Goal: Find specific page/section: Find specific page/section

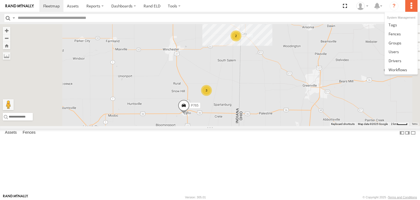
click at [408, 6] on label at bounding box center [411, 6] width 12 height 12
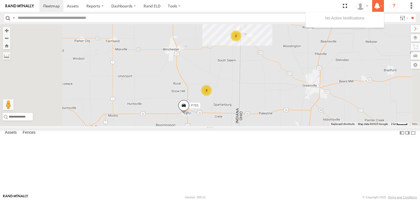
click at [376, 7] on icon at bounding box center [377, 5] width 10 height 7
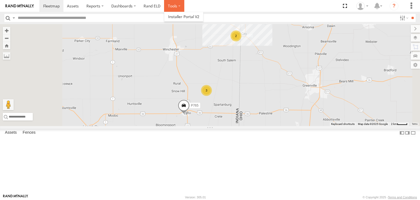
click at [168, 5] on label at bounding box center [174, 6] width 20 height 12
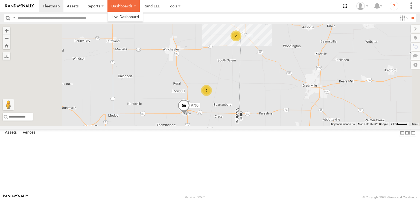
click at [116, 7] on label "Dashboards" at bounding box center [123, 6] width 32 height 12
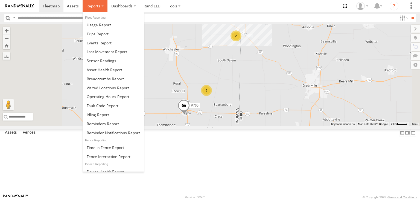
click at [99, 6] on span at bounding box center [93, 5] width 14 height 5
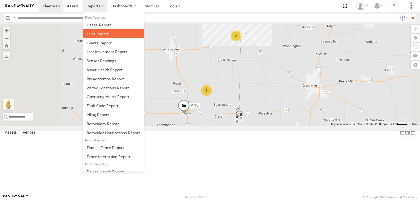
click at [100, 35] on span at bounding box center [98, 33] width 22 height 5
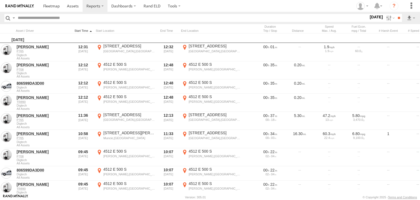
click at [79, 31] on div at bounding box center [83, 31] width 21 height 4
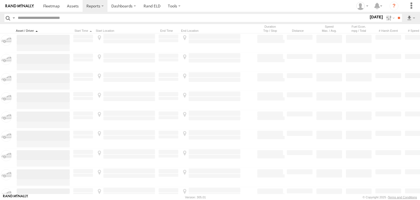
click at [36, 30] on div at bounding box center [43, 31] width 55 height 4
click at [56, 6] on span at bounding box center [51, 5] width 16 height 5
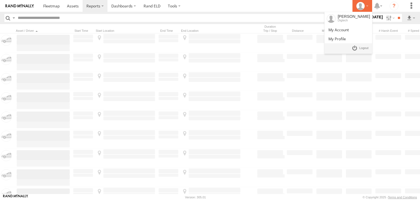
click at [367, 5] on div at bounding box center [362, 6] width 16 height 8
click at [348, 28] on span at bounding box center [338, 29] width 20 height 5
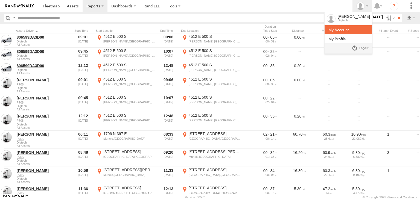
click at [348, 28] on span at bounding box center [338, 29] width 20 height 5
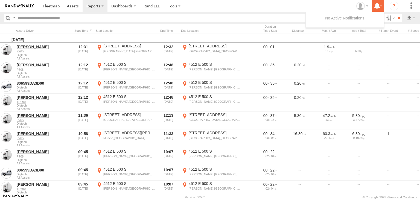
click at [378, 9] on icon at bounding box center [377, 5] width 10 height 7
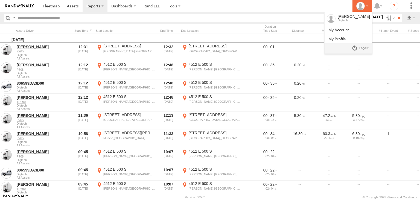
click at [368, 7] on div at bounding box center [362, 6] width 16 height 8
click at [355, 16] on div "[PERSON_NAME]" at bounding box center [354, 16] width 32 height 4
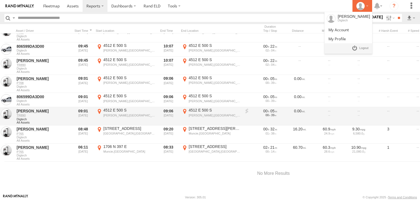
scroll to position [125, 0]
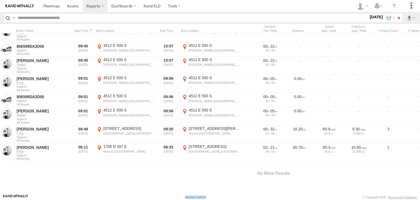
drag, startPoint x: 206, startPoint y: 198, endPoint x: 184, endPoint y: 197, distance: 21.6
click at [184, 197] on footer "[PERSON_NAME] [PERSON_NAME] Version: 305.01 © Copyright 2025 - Terms and Condit…" at bounding box center [210, 196] width 420 height 6
copy div "Version: 305.01"
